Goal: Share content

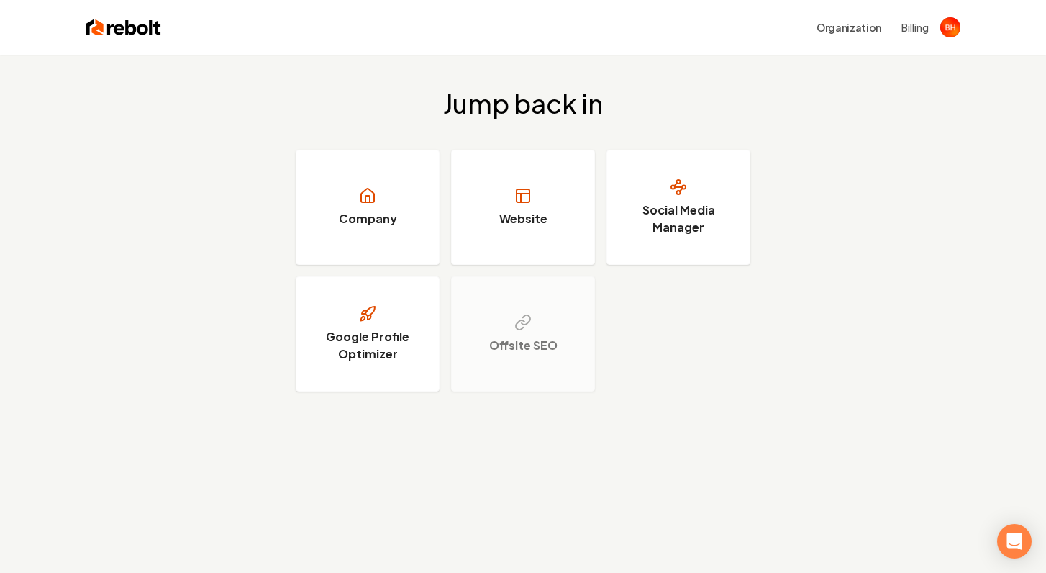
click at [653, 122] on div "Jump back in Company Website Social Media Manager Google Profile Optimizer Offs…" at bounding box center [523, 240] width 1046 height 371
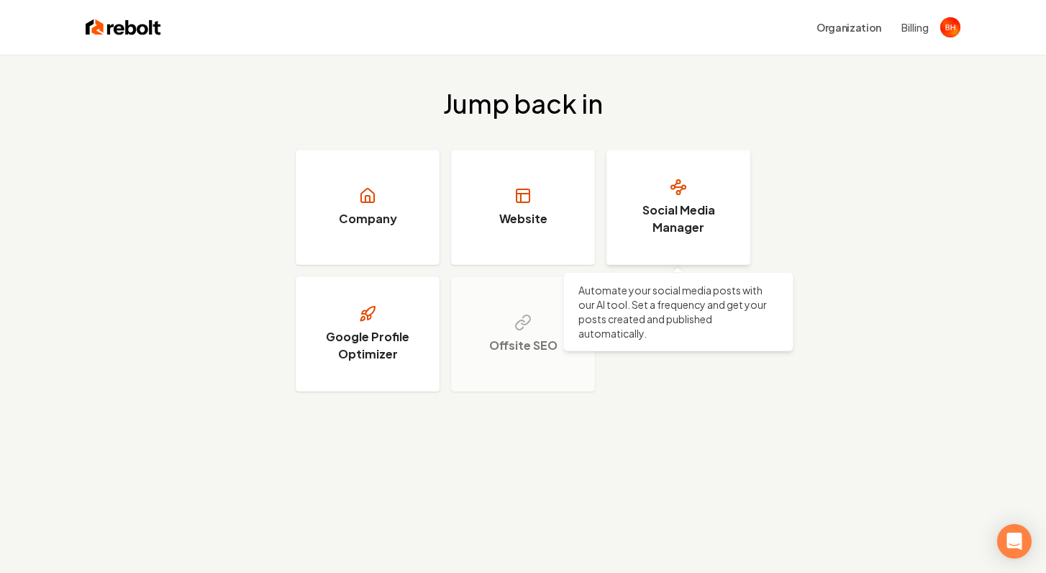
click at [678, 178] on icon at bounding box center [678, 186] width 17 height 17
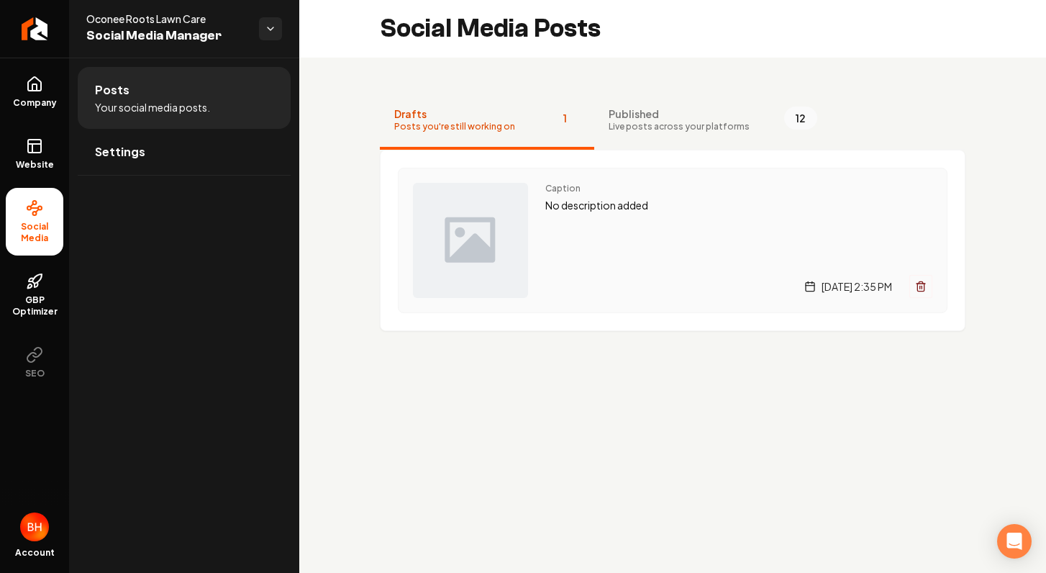
click at [592, 232] on div "Caption No description added [DATE] 2:35 PM" at bounding box center [739, 240] width 387 height 115
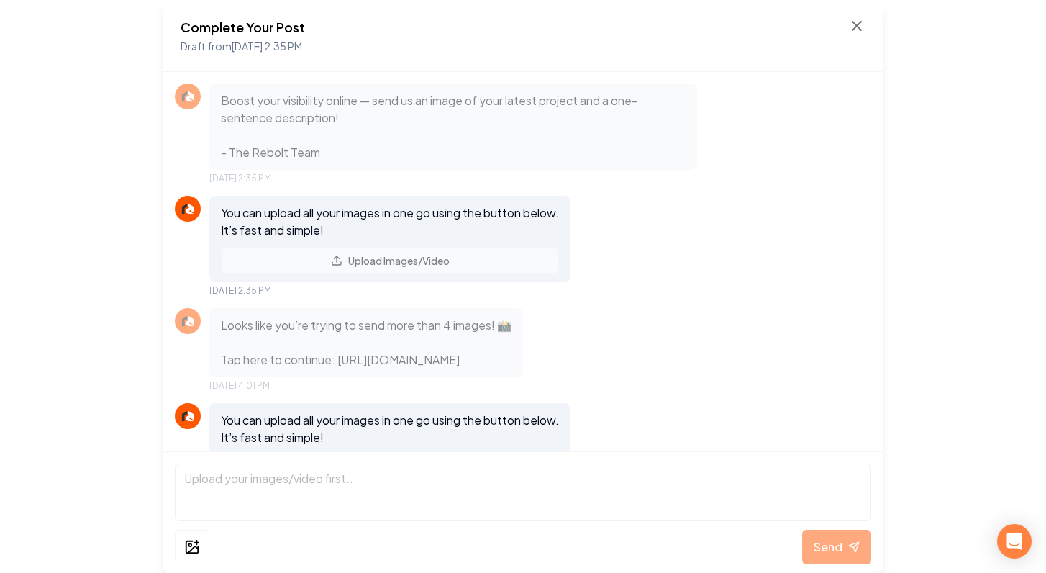
scroll to position [99, 0]
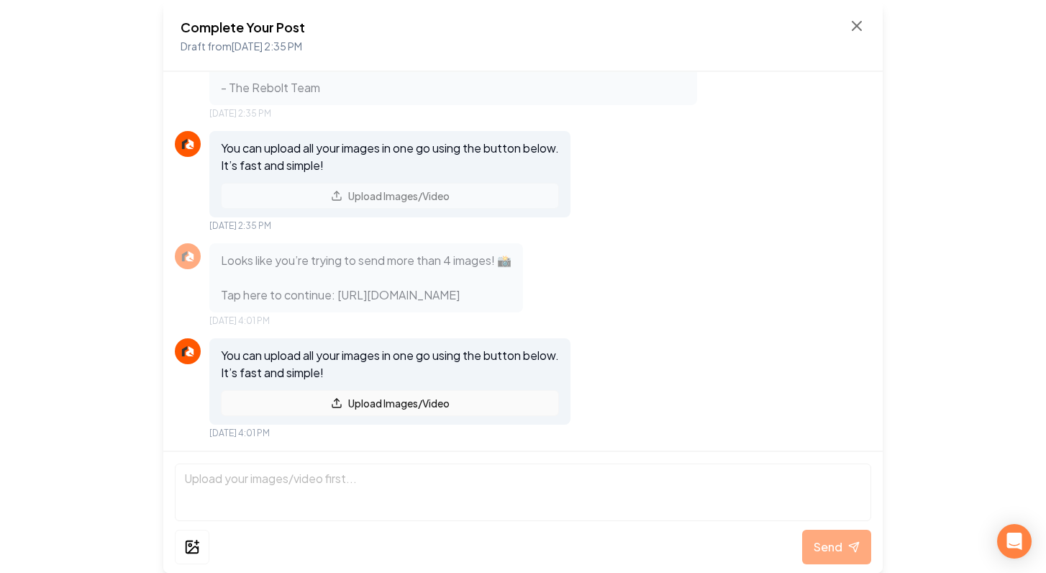
click at [271, 407] on button "Upload Images/Video" at bounding box center [390, 403] width 338 height 26
click at [469, 402] on button "Upload Images/Video" at bounding box center [390, 403] width 338 height 26
click at [350, 404] on button "Upload Images/Video" at bounding box center [390, 403] width 338 height 26
click at [405, 393] on button "Upload Images/Video" at bounding box center [390, 403] width 338 height 26
click at [366, 407] on button "Upload Images/Video" at bounding box center [390, 403] width 338 height 26
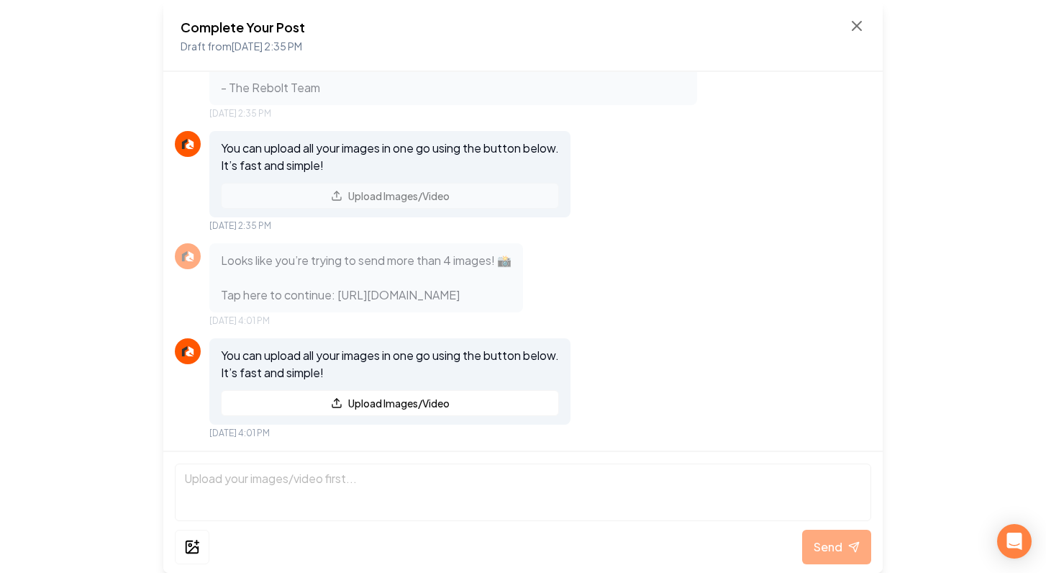
click at [366, 407] on button "Upload Images/Video" at bounding box center [390, 403] width 338 height 26
click at [337, 399] on icon at bounding box center [337, 403] width 12 height 12
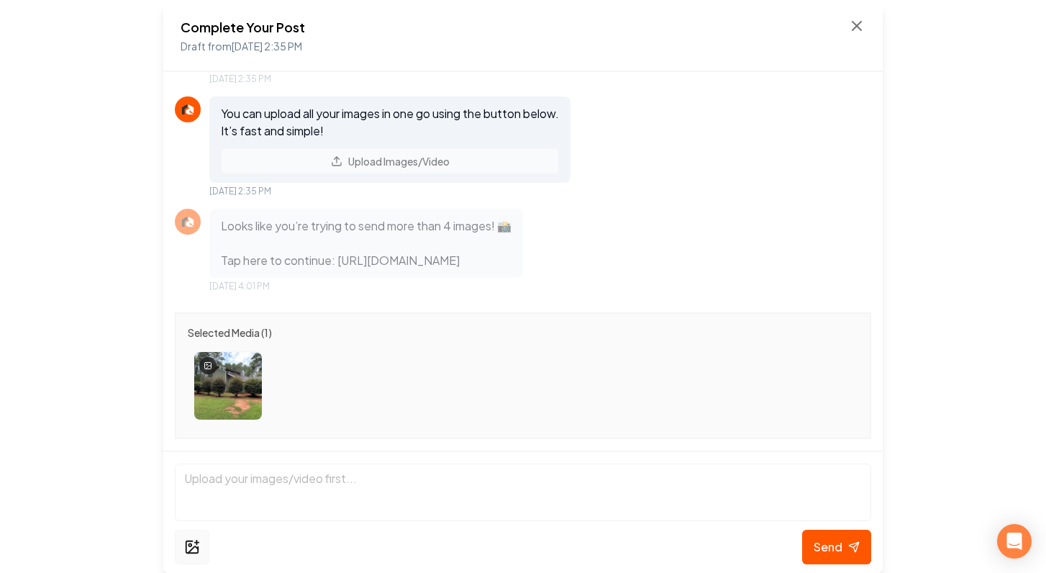
click at [193, 546] on icon at bounding box center [192, 546] width 16 height 17
click at [198, 543] on icon at bounding box center [197, 543] width 4 height 0
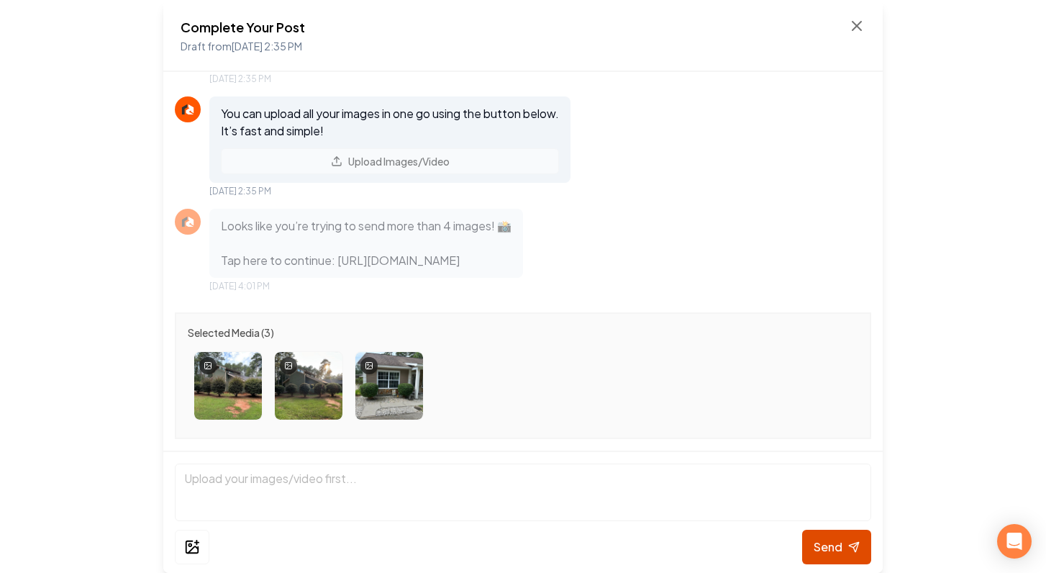
click at [839, 548] on span "Send" at bounding box center [828, 546] width 29 height 17
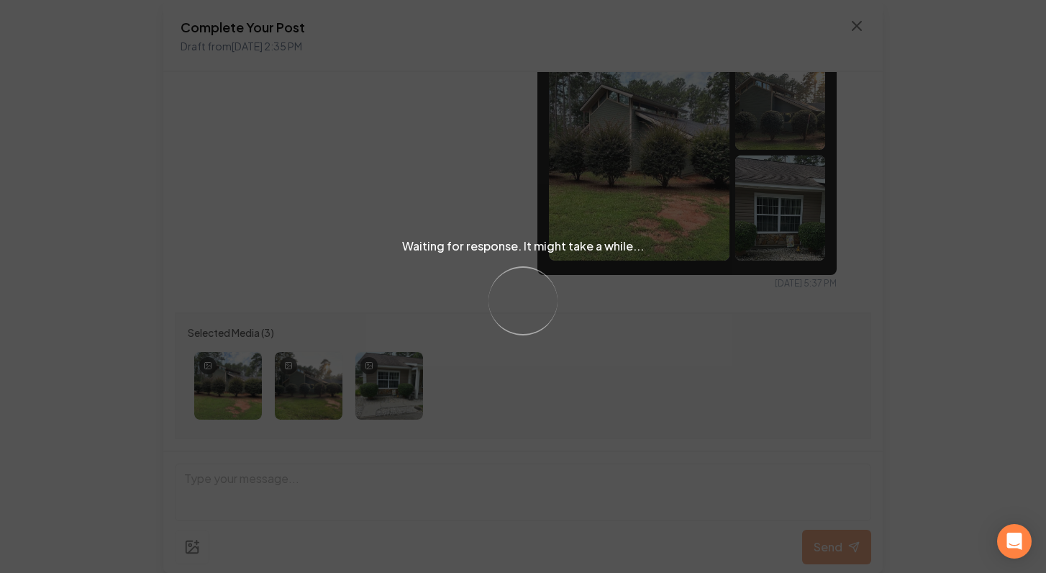
scroll to position [442, 0]
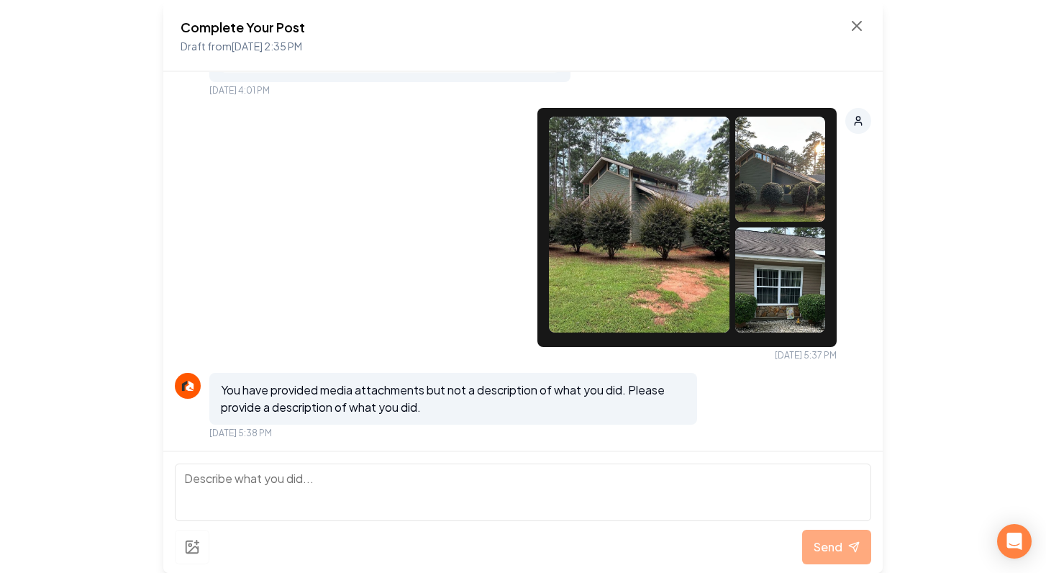
click at [600, 474] on textarea at bounding box center [523, 492] width 697 height 58
click at [491, 472] on textarea at bounding box center [523, 492] width 697 height 58
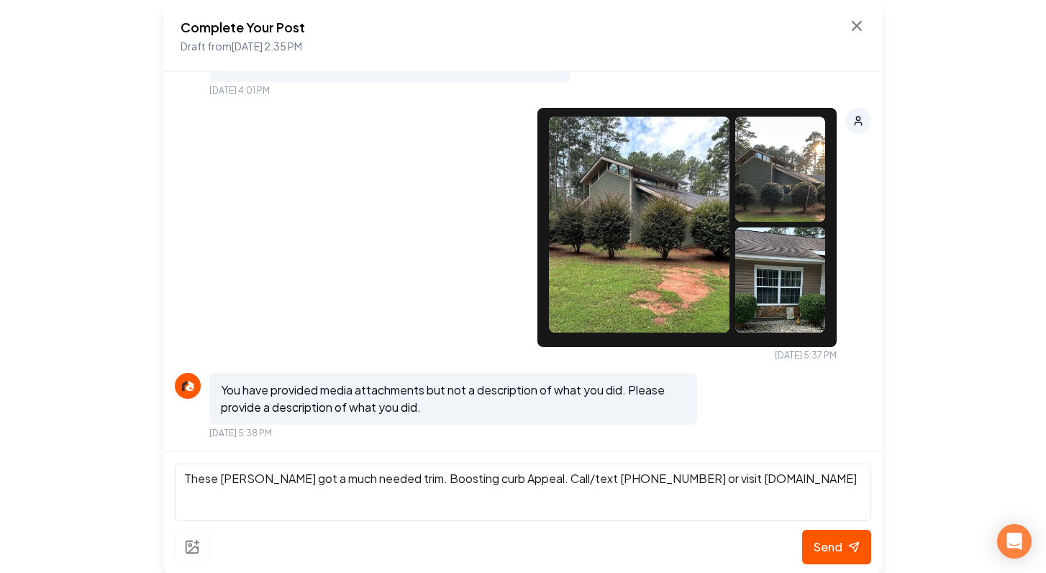
click at [523, 479] on textarea "These [PERSON_NAME] got a much needed trim. Boosting curb Appeal. Call/text [PH…" at bounding box center [523, 492] width 697 height 58
type textarea "These [PERSON_NAME] got a much needed trim. Boosting curb Appeal. How to get in…"
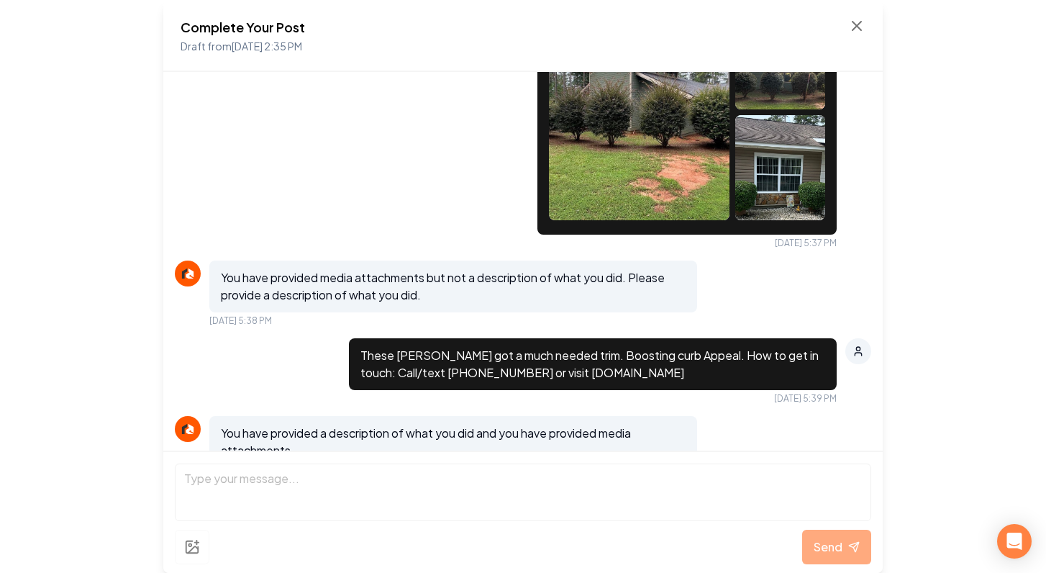
scroll to position [649, 0]
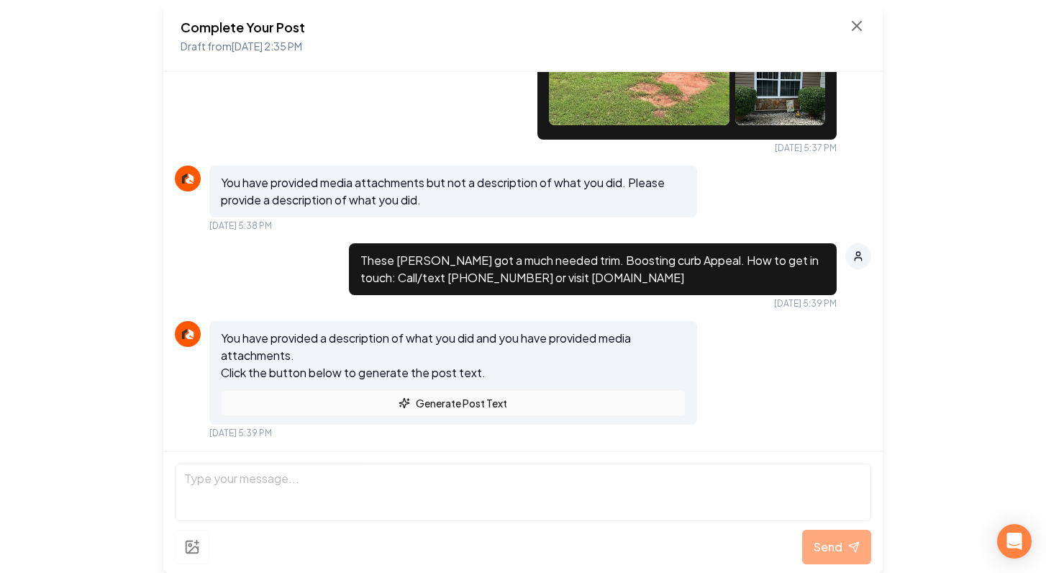
click at [562, 401] on button "Generate Post Text" at bounding box center [453, 403] width 465 height 26
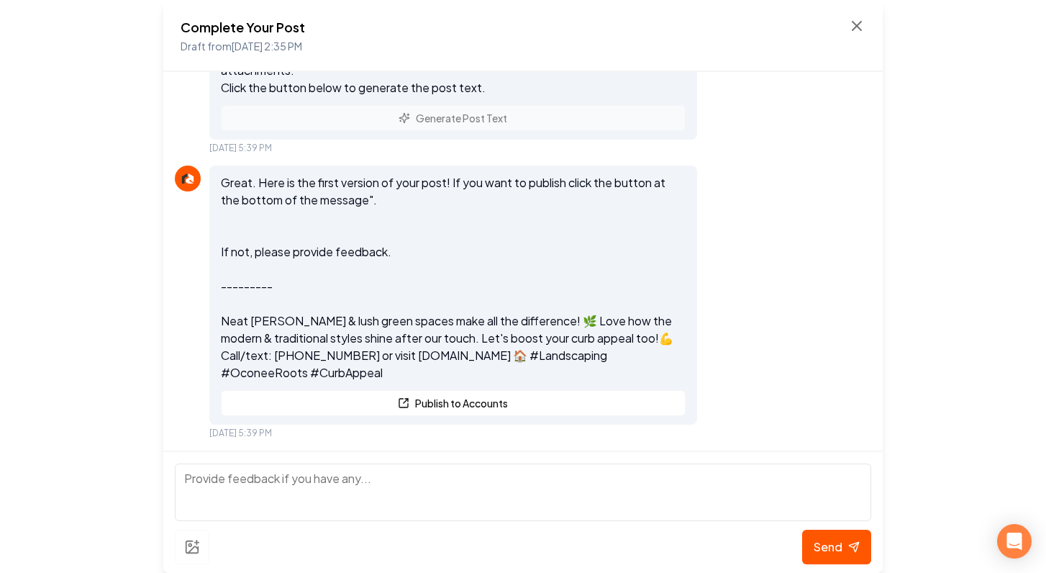
scroll to position [0, 0]
click at [486, 474] on textarea at bounding box center [523, 492] width 697 height 58
type textarea "change the second sentence to something else. I dont like it. Make the contacts…"
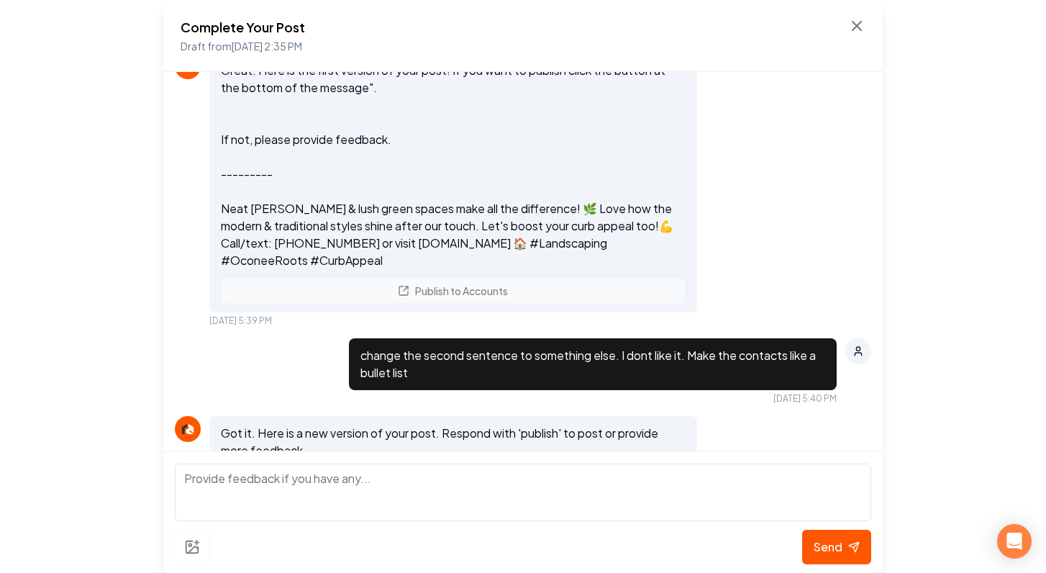
scroll to position [1262, 0]
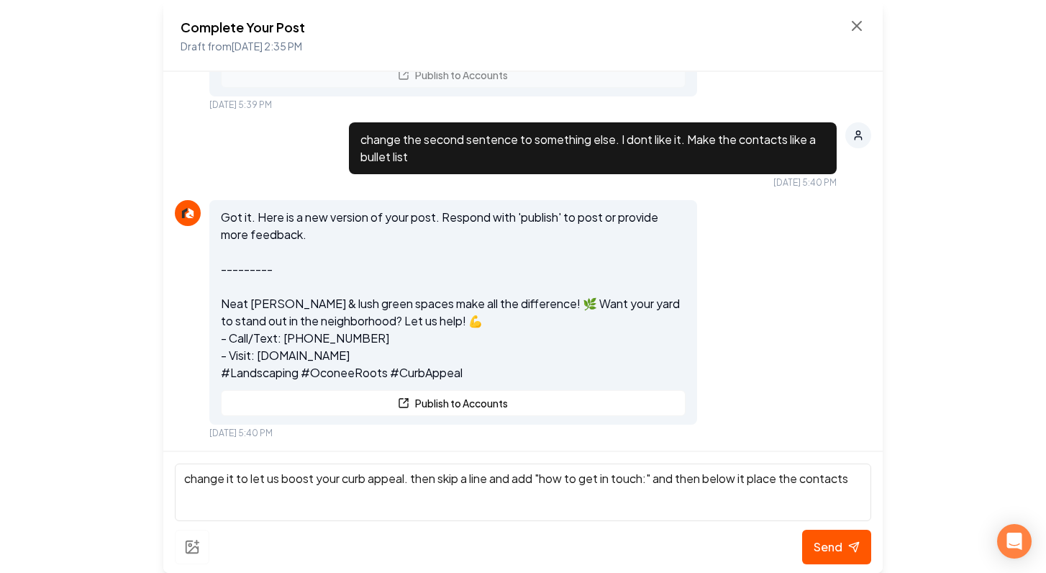
type textarea "change it to let us boost your curb appeal. then skip a line and add "how to ge…"
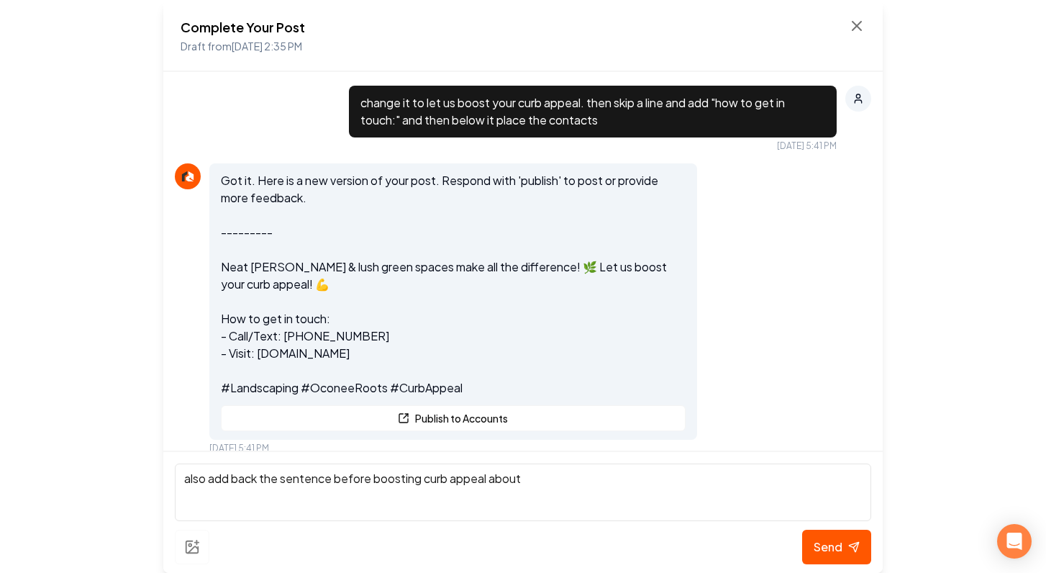
scroll to position [1596, 0]
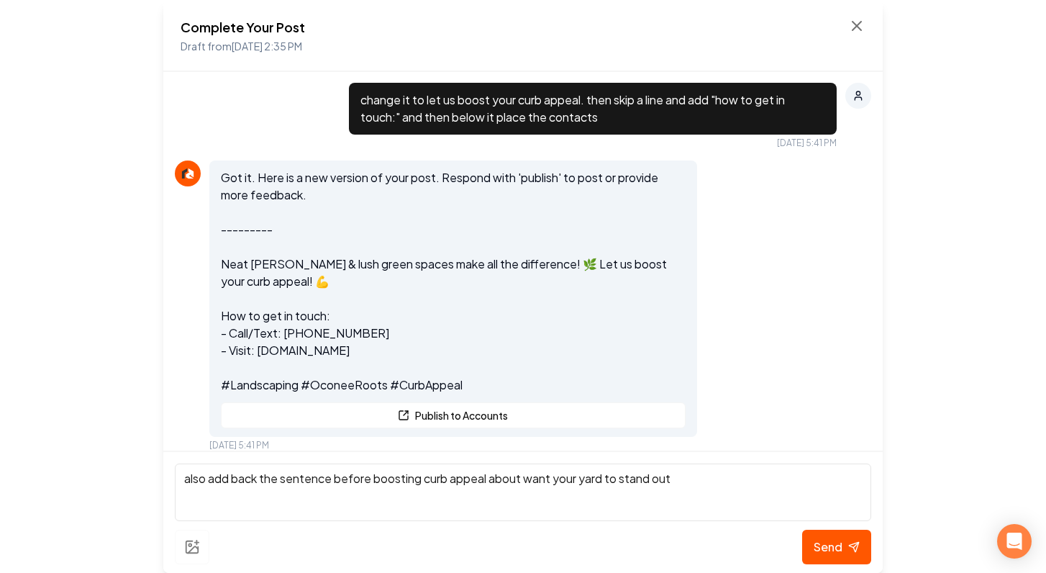
type textarea "also add back the sentence before boosting curb appeal about want your yard to …"
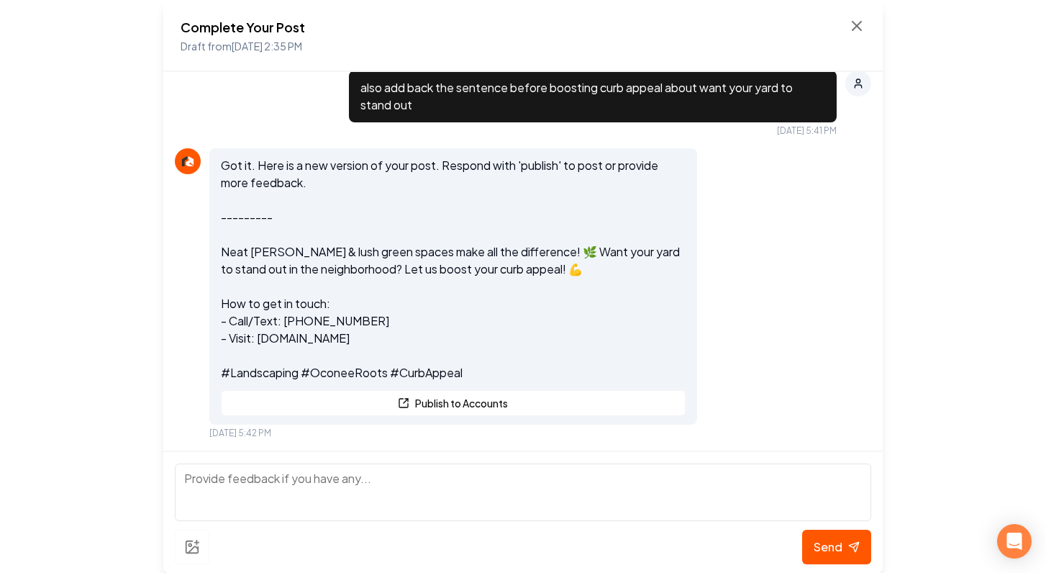
scroll to position [0, 0]
click at [458, 397] on button "Publish to Accounts" at bounding box center [453, 403] width 465 height 26
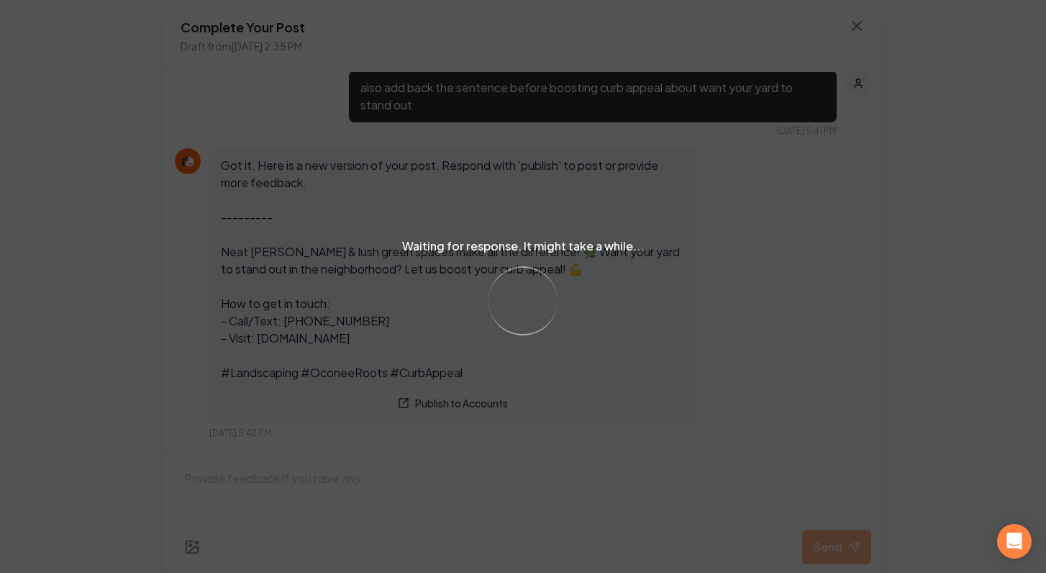
scroll to position [2083, 0]
